Goal: Task Accomplishment & Management: Manage account settings

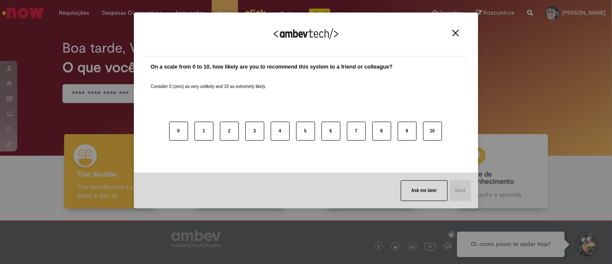
click at [455, 33] on img "Close" at bounding box center [456, 33] width 6 height 6
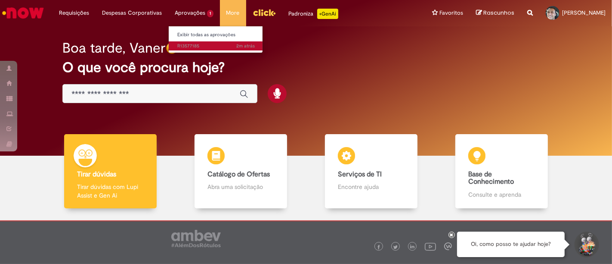
click at [188, 46] on span "2m atrás 2 minutos atrás R13577185" at bounding box center [216, 46] width 78 height 7
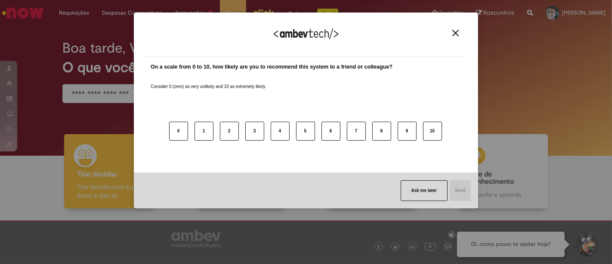
click at [456, 32] on img "Close" at bounding box center [456, 33] width 6 height 6
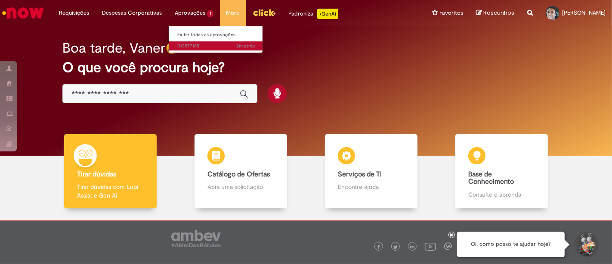
click at [186, 45] on span "2m atrás 2 minutos atrás R13577185" at bounding box center [216, 46] width 78 height 7
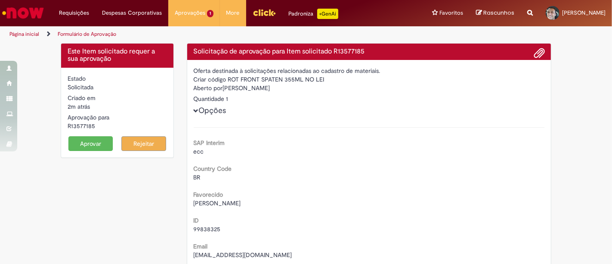
click at [95, 143] on button "Aprovar" at bounding box center [90, 143] width 45 height 15
